Goal: Find specific page/section: Find specific page/section

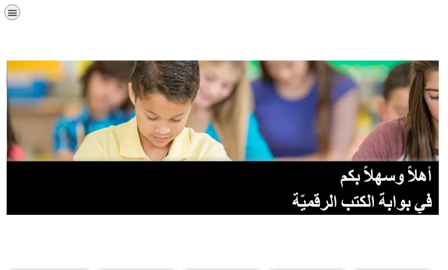
click at [192, 72] on img at bounding box center [224, 137] width 435 height 154
click at [324, 149] on img at bounding box center [224, 137] width 435 height 154
drag, startPoint x: 8, startPoint y: 1, endPoint x: 236, endPoint y: 80, distance: 241.9
click at [236, 80] on img at bounding box center [224, 137] width 435 height 154
drag, startPoint x: 104, startPoint y: 0, endPoint x: 300, endPoint y: 27, distance: 198.2
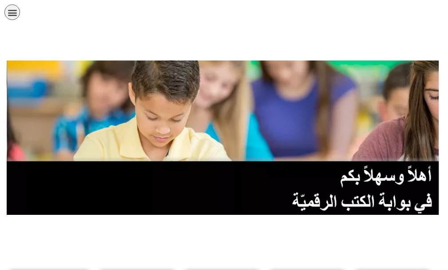
click at [300, 27] on div "الصفحة الرئيسية الصف الأول الصف الثاني الصف الثالث الصف الرابع الصف الخامس الصف…" at bounding box center [193, 14] width 386 height 29
drag, startPoint x: 375, startPoint y: 3, endPoint x: 168, endPoint y: 116, distance: 235.8
click at [168, 116] on img at bounding box center [224, 137] width 435 height 154
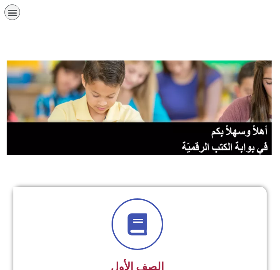
click at [53, 40] on div at bounding box center [139, 44] width 271 height 22
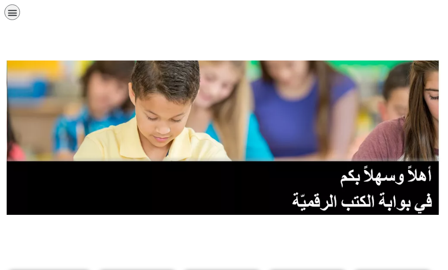
click at [7, 13] on div "תפריט" at bounding box center [12, 12] width 16 height 16
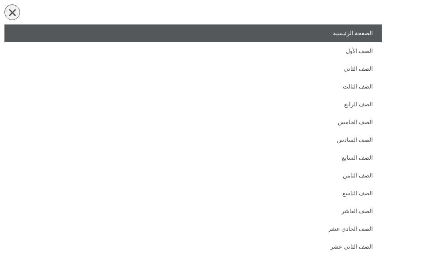
click at [7, 13] on div "תפריט" at bounding box center [12, 12] width 16 height 16
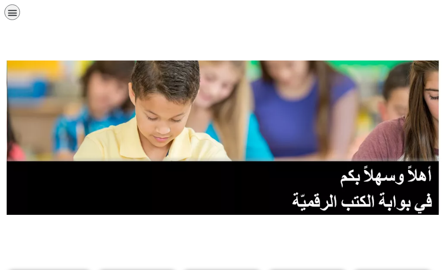
drag, startPoint x: 2, startPoint y: 2, endPoint x: 434, endPoint y: 36, distance: 433.1
click at [434, 36] on div at bounding box center [223, 44] width 439 height 22
drag, startPoint x: 443, startPoint y: 2, endPoint x: 32, endPoint y: 45, distance: 414.0
click at [32, 45] on div at bounding box center [223, 44] width 439 height 22
drag, startPoint x: 406, startPoint y: 0, endPoint x: 143, endPoint y: 26, distance: 263.3
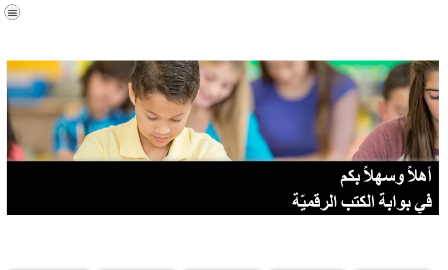
click at [143, 26] on div "الصفحة الرئيسية الصف الأول الصف الثاني الصف الثالث الصف الرابع الصف الخامس الصف…" at bounding box center [193, 14] width 386 height 29
drag, startPoint x: 342, startPoint y: 18, endPoint x: 246, endPoint y: 118, distance: 138.2
click at [246, 118] on img at bounding box center [224, 137] width 435 height 154
click at [315, 157] on img at bounding box center [224, 137] width 435 height 154
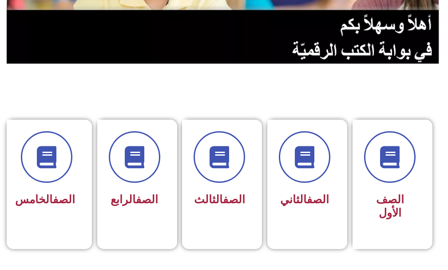
scroll to position [178, 0]
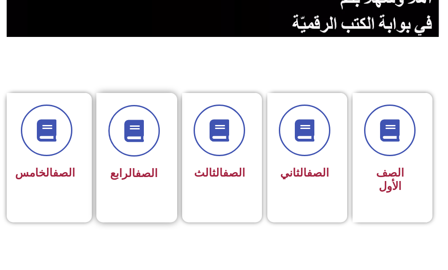
click at [142, 195] on div "الصف الرابع" at bounding box center [134, 151] width 76 height 117
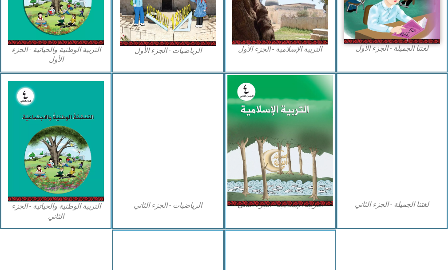
scroll to position [400, 0]
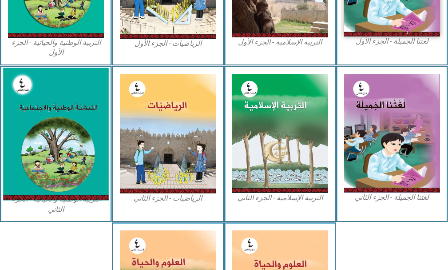
click at [34, 153] on img at bounding box center [56, 134] width 106 height 132
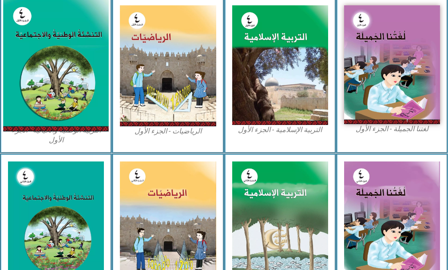
scroll to position [309, 0]
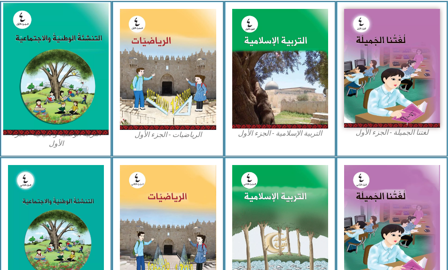
click at [64, 73] on img at bounding box center [56, 69] width 106 height 132
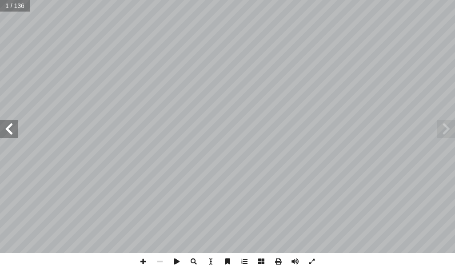
click at [16, 137] on span at bounding box center [9, 129] width 18 height 18
click at [16, 134] on span at bounding box center [9, 129] width 18 height 18
click at [15, 134] on span at bounding box center [9, 129] width 18 height 18
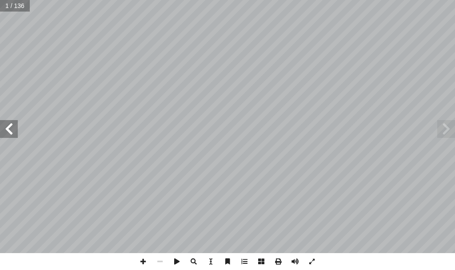
click at [15, 134] on span at bounding box center [9, 129] width 18 height 18
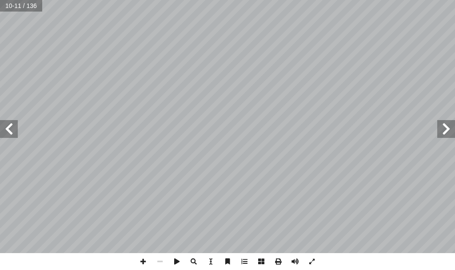
click at [15, 134] on span at bounding box center [9, 129] width 18 height 18
click at [17, 135] on span at bounding box center [9, 129] width 18 height 18
click at [12, 134] on span at bounding box center [9, 129] width 18 height 18
